Goal: Transaction & Acquisition: Subscribe to service/newsletter

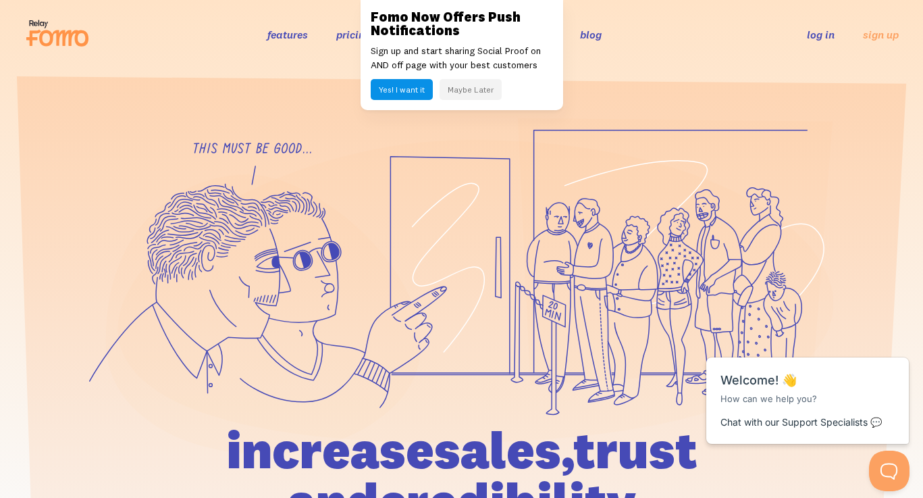
click at [469, 86] on button "Maybe Later" at bounding box center [470, 89] width 62 height 21
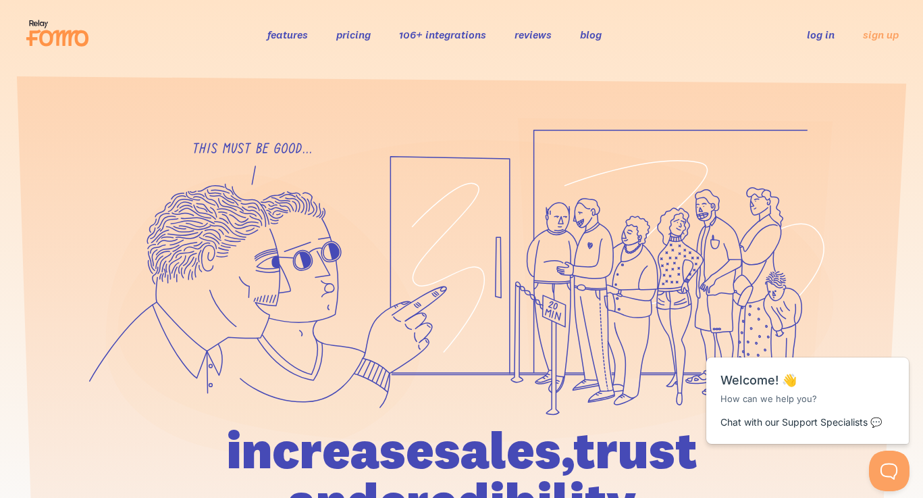
click at [361, 38] on link "pricing" at bounding box center [353, 35] width 34 height 14
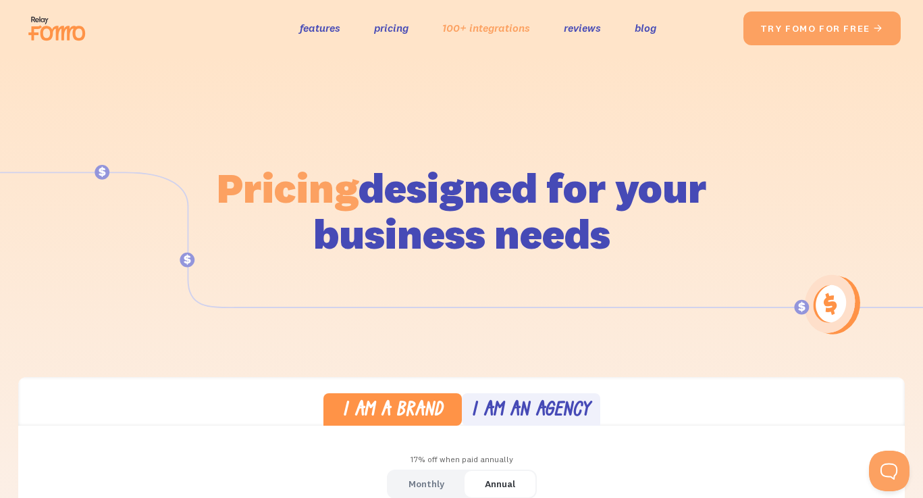
click at [496, 25] on link "100+ integrations" at bounding box center [486, 28] width 88 height 20
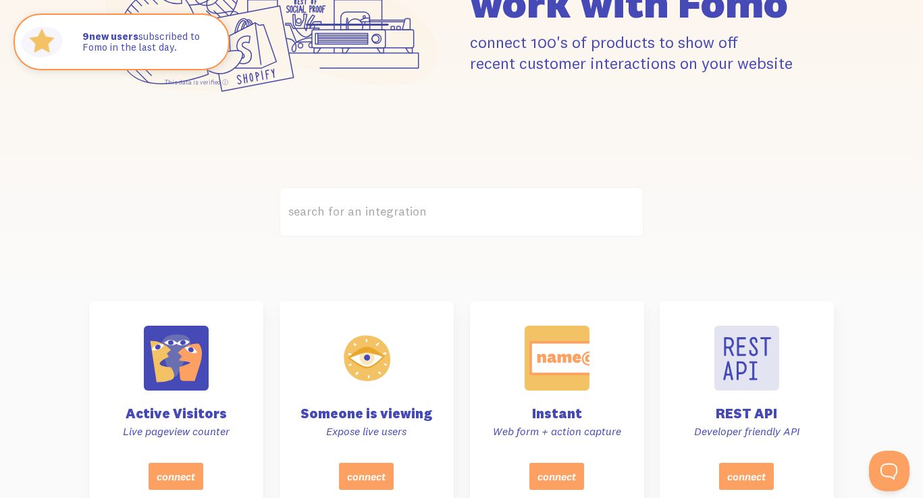
click at [403, 215] on label "search for an integration" at bounding box center [461, 211] width 365 height 49
click at [403, 215] on input "search for an integration" at bounding box center [461, 211] width 365 height 49
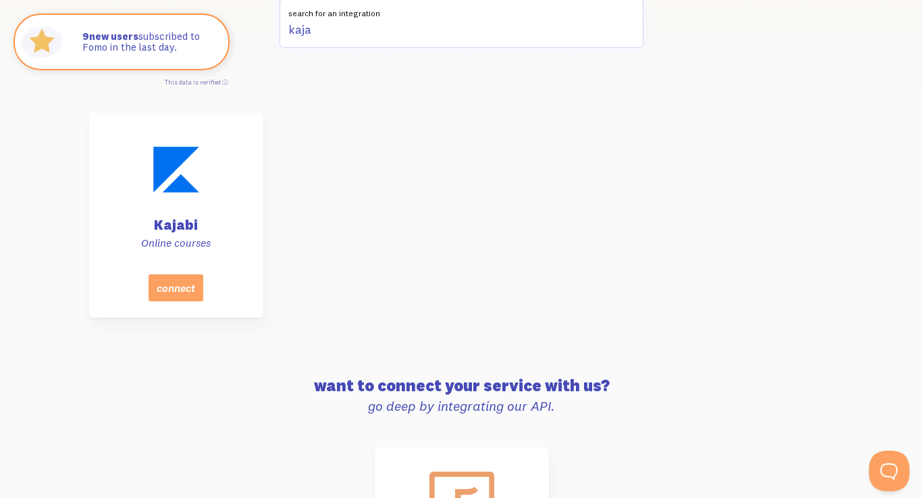
scroll to position [444, 0]
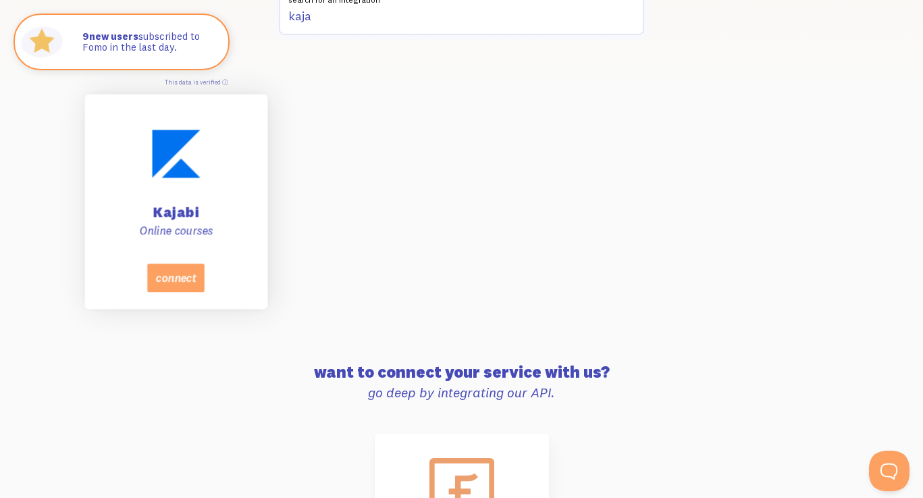
type input "kaja"
click at [189, 198] on div "Kajabi Online courses" at bounding box center [176, 183] width 149 height 161
